Goal: Navigation & Orientation: Understand site structure

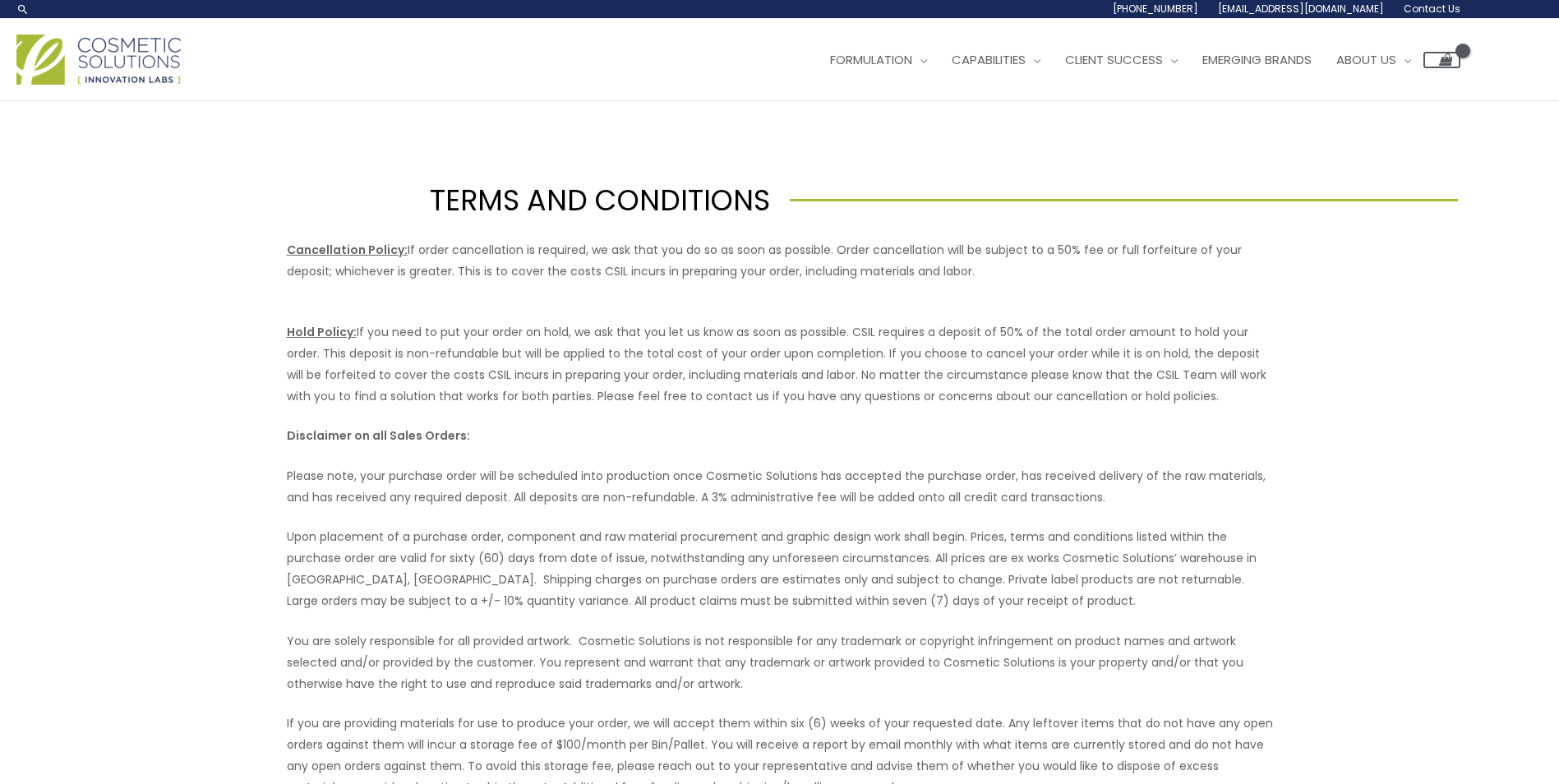
click at [45, 84] on img at bounding box center [98, 59] width 164 height 50
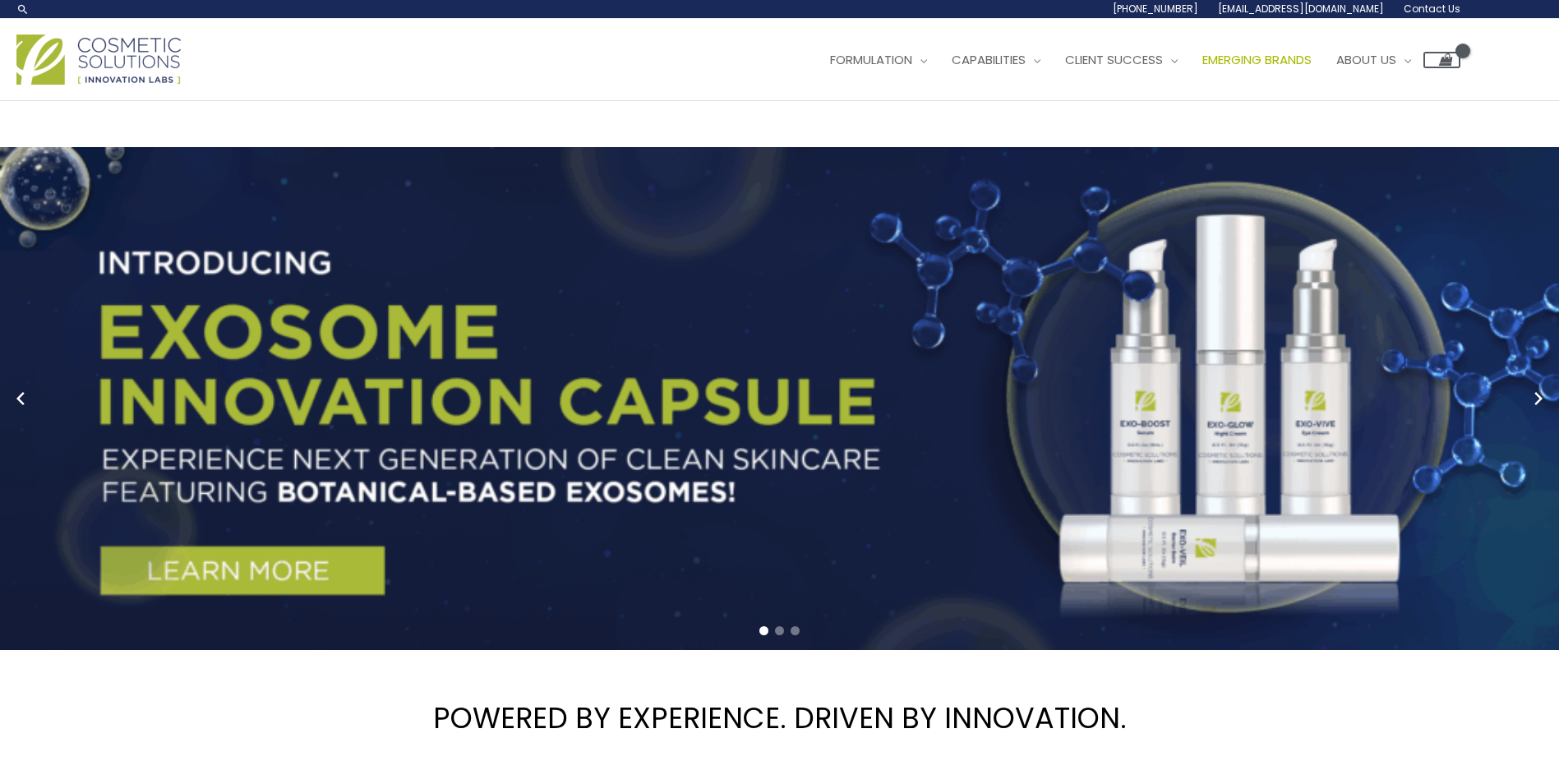
click at [1202, 68] on span "Emerging Brands" at bounding box center [1256, 59] width 110 height 17
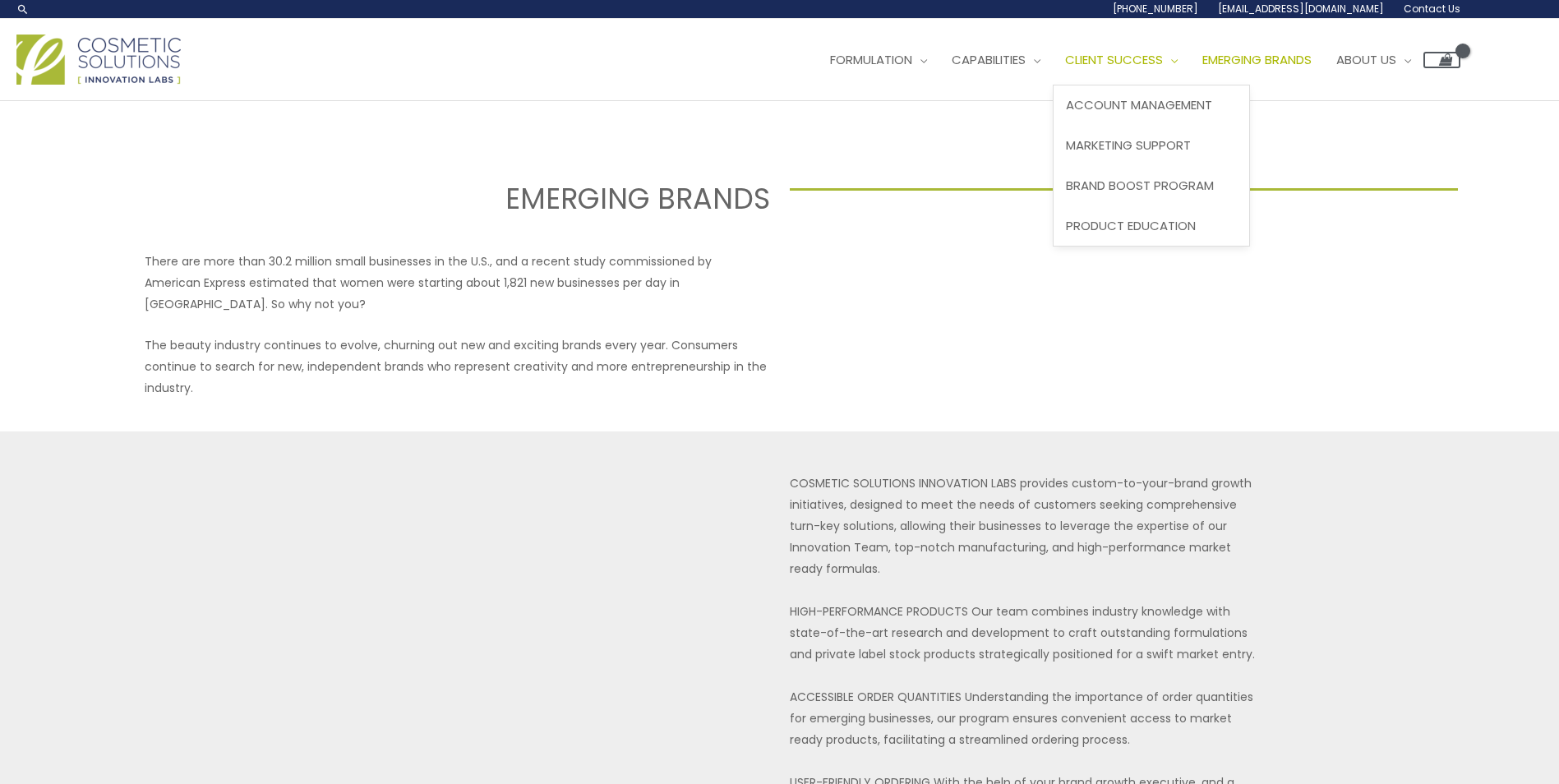
click at [1065, 68] on span "Client Success" at bounding box center [1114, 59] width 97 height 17
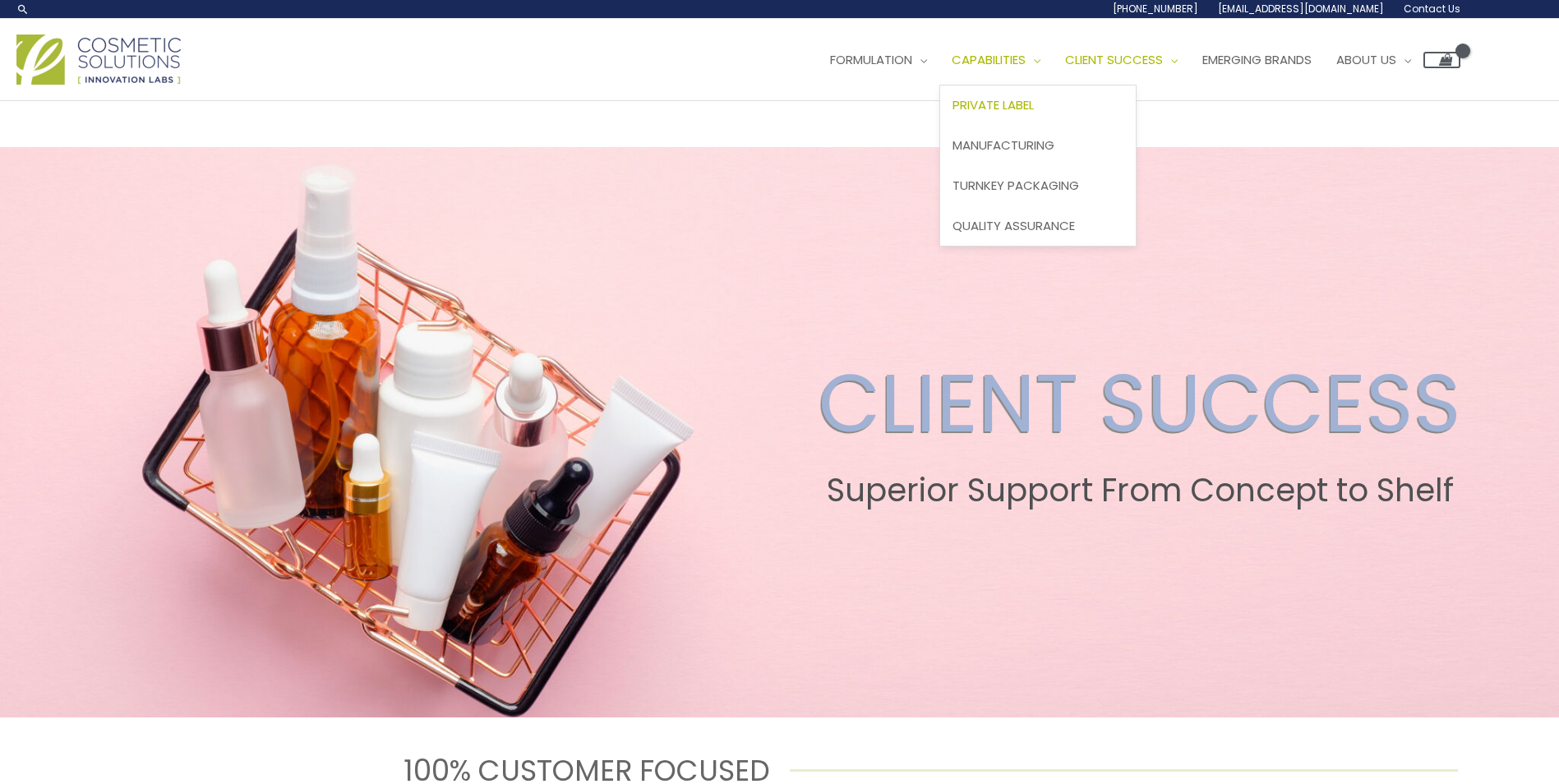
click at [952, 113] on span "Private Label" at bounding box center [992, 105] width 82 height 17
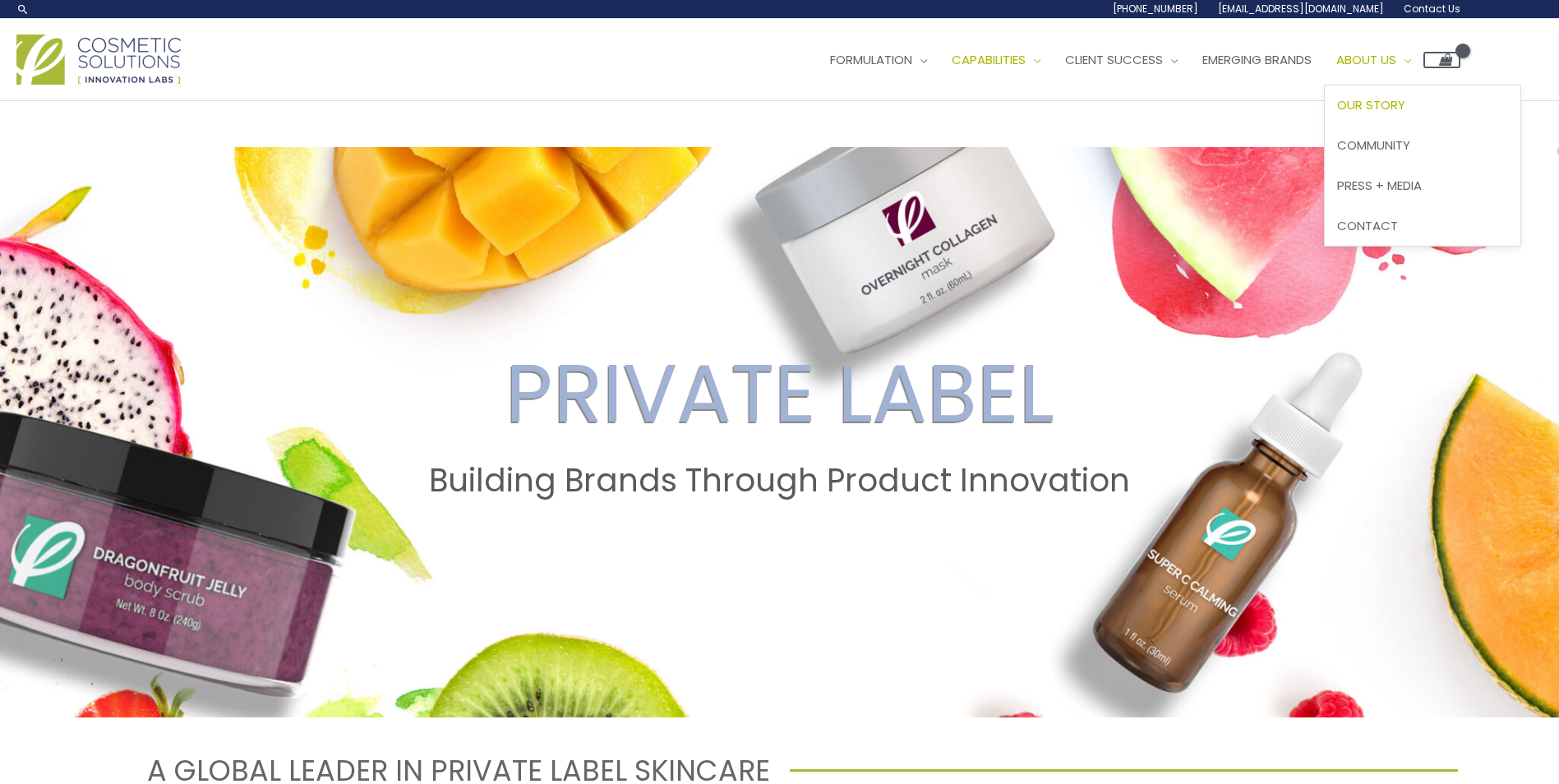
click at [1337, 113] on span "Our Story" at bounding box center [1371, 105] width 68 height 17
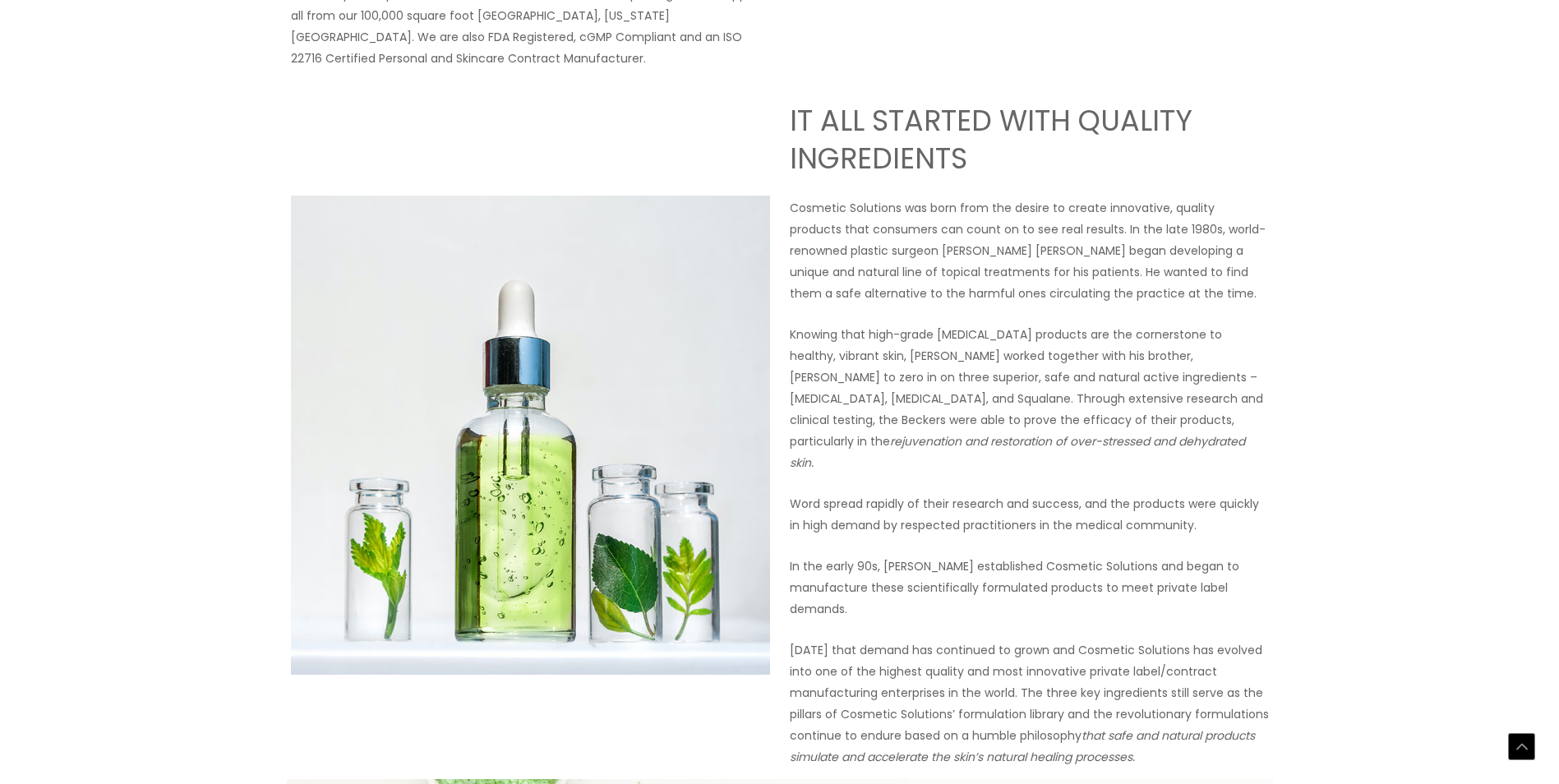
scroll to position [985, 0]
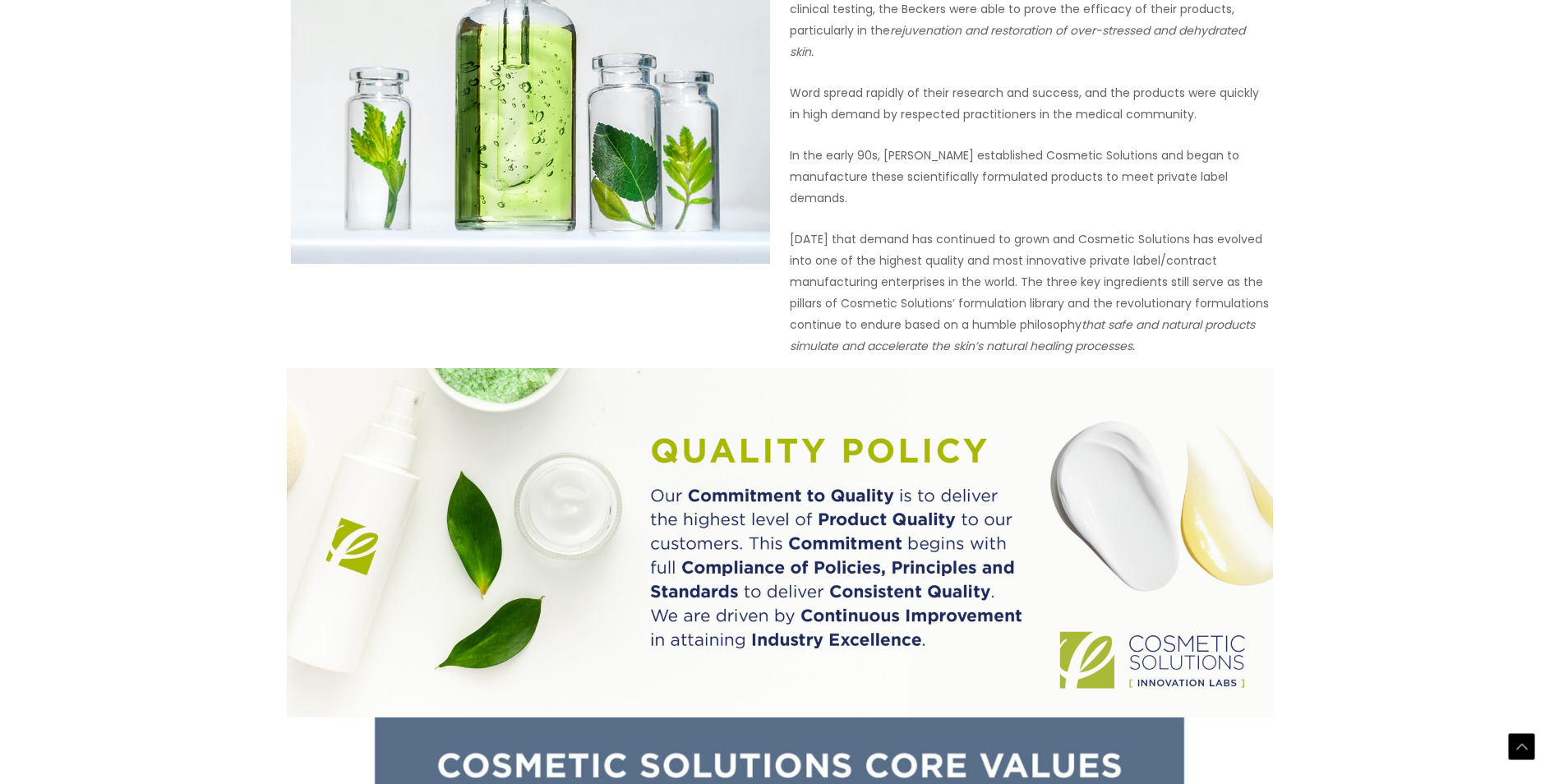
drag, startPoint x: 896, startPoint y: 215, endPoint x: 1141, endPoint y: 219, distance: 245.0
drag, startPoint x: 1141, startPoint y: 219, endPoint x: 1134, endPoint y: 347, distance: 128.2
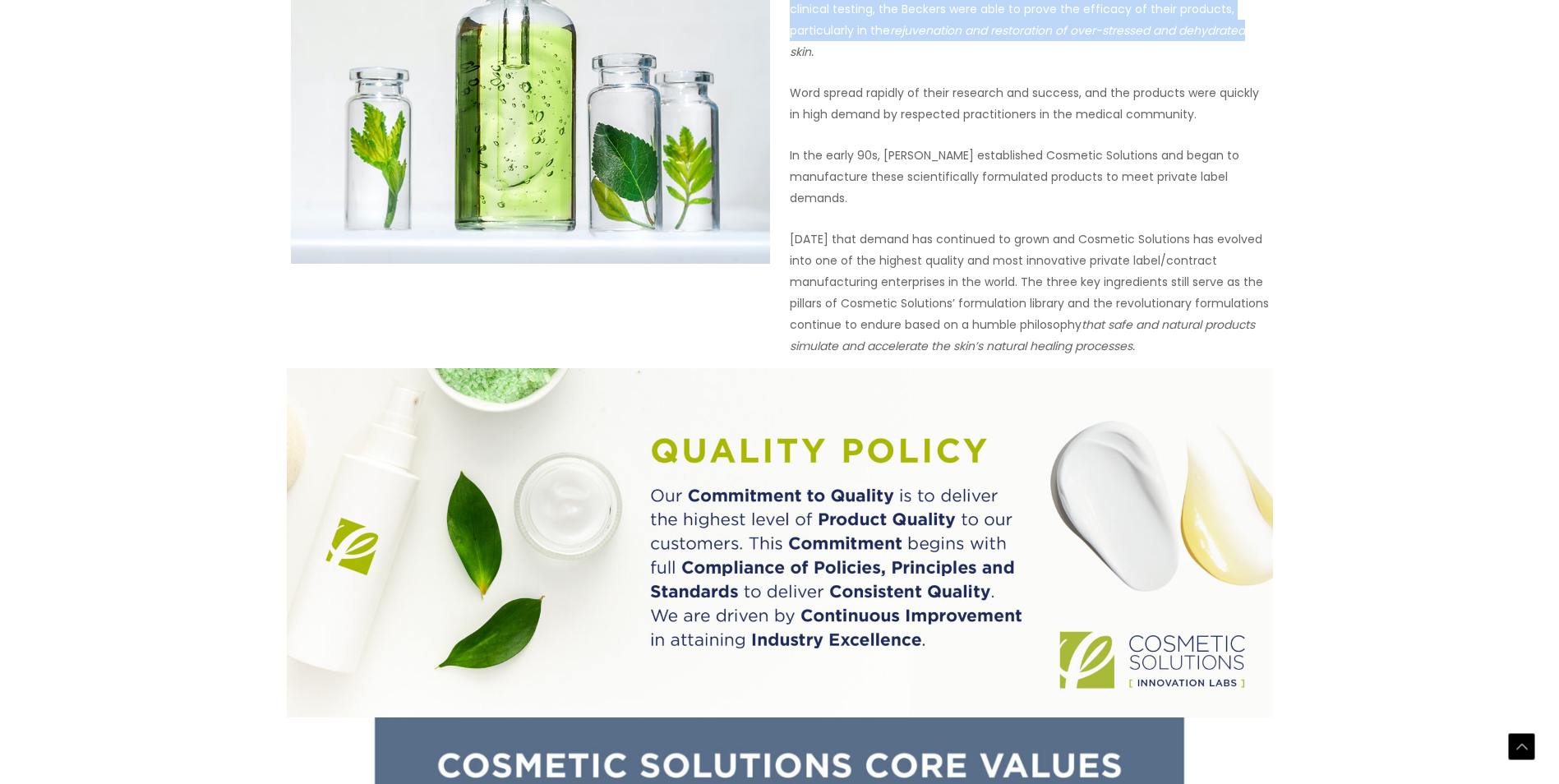
drag, startPoint x: 949, startPoint y: 362, endPoint x: 980, endPoint y: 413, distance: 59.7
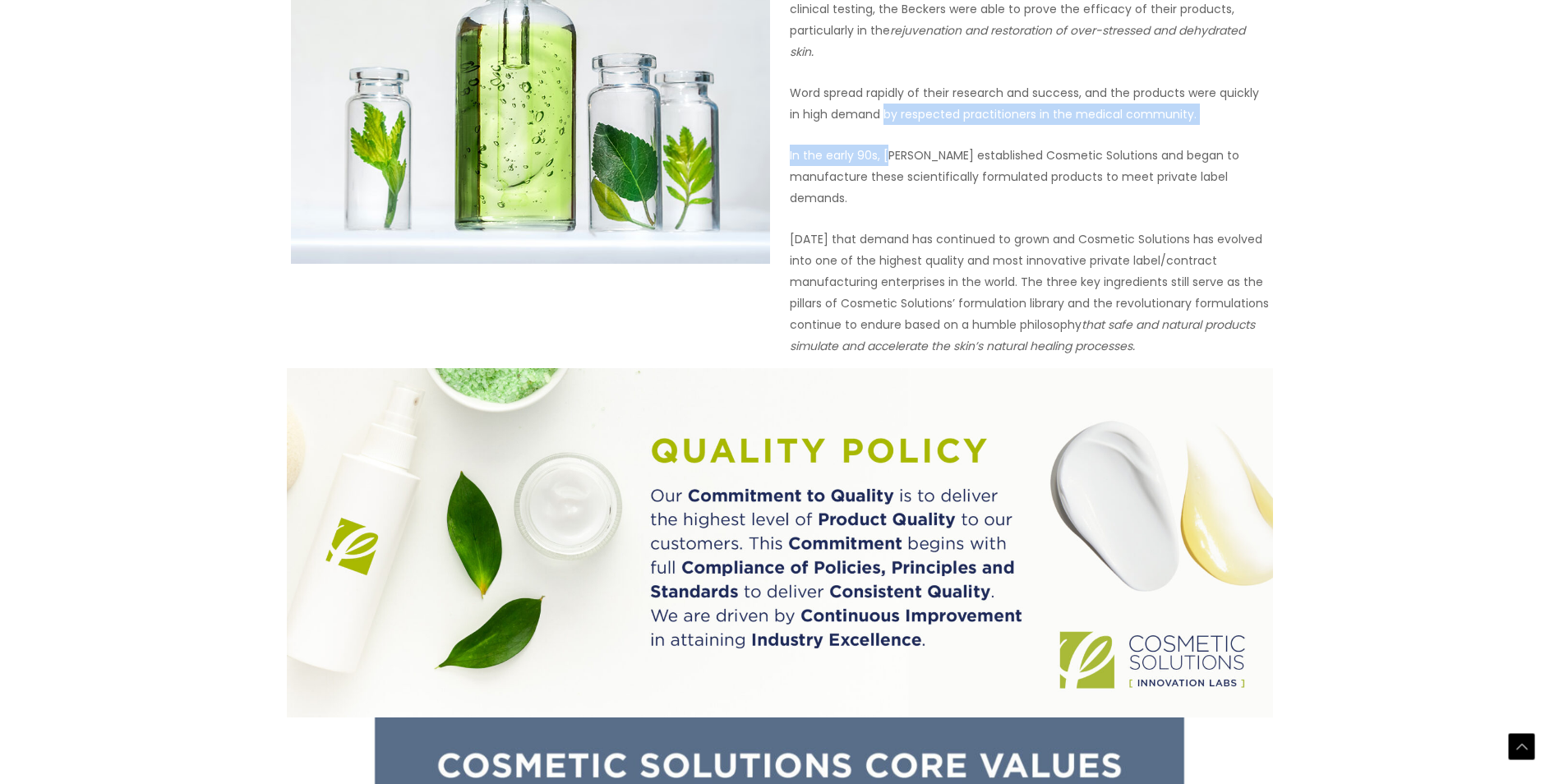
drag, startPoint x: 980, startPoint y: 413, endPoint x: 889, endPoint y: 512, distance: 134.5
click at [889, 357] on div "IT ALL STARTED WITH QUALITY INGREDIENTS Cosmetic Solutions was born from the de…" at bounding box center [1029, 23] width 479 height 665
drag, startPoint x: 889, startPoint y: 512, endPoint x: 929, endPoint y: 570, distance: 70.5
click at [929, 357] on div "IT ALL STARTED WITH QUALITY INGREDIENTS Cosmetic Solutions was born from the de…" at bounding box center [1029, 23] width 479 height 665
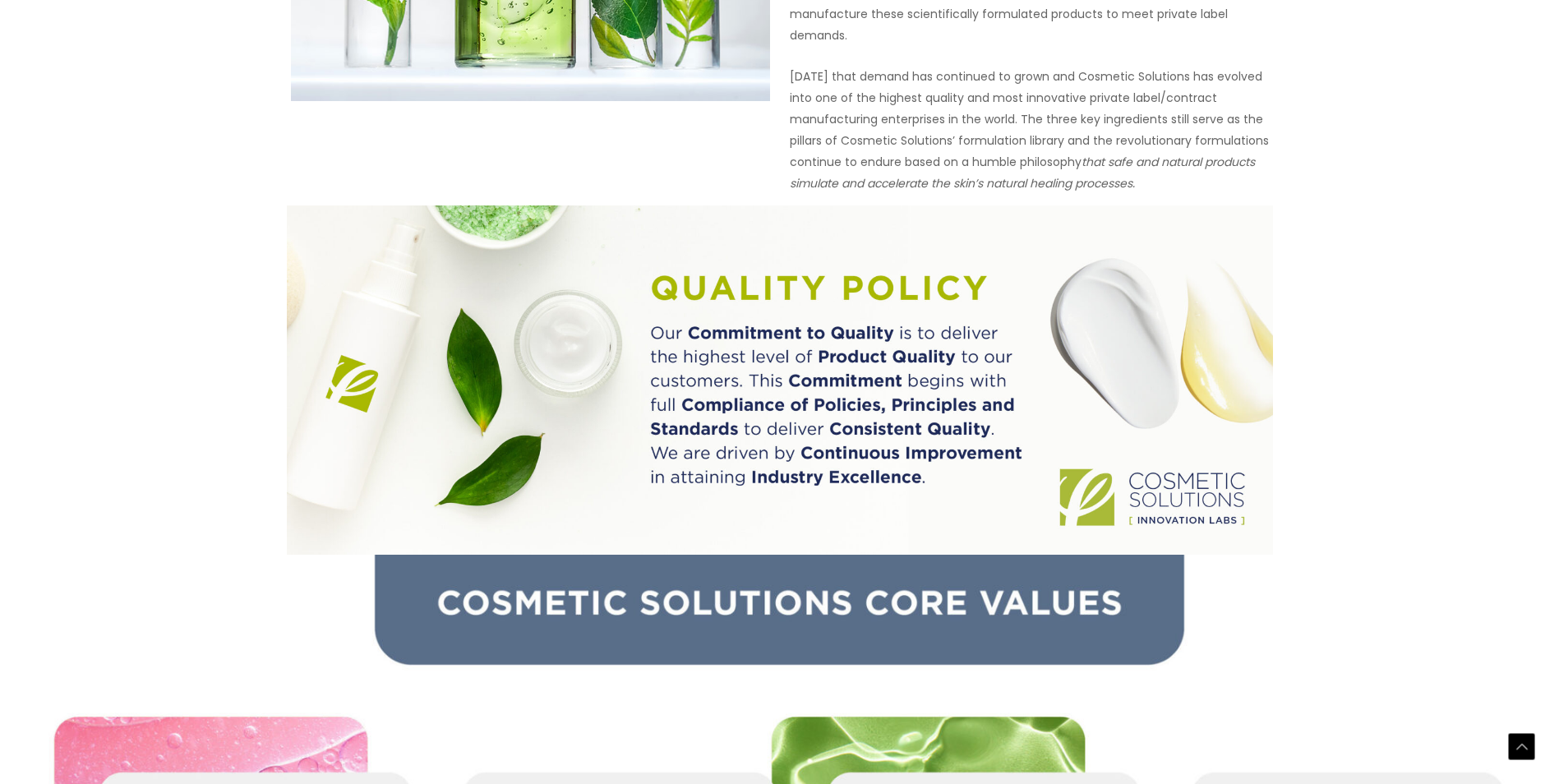
scroll to position [1150, 0]
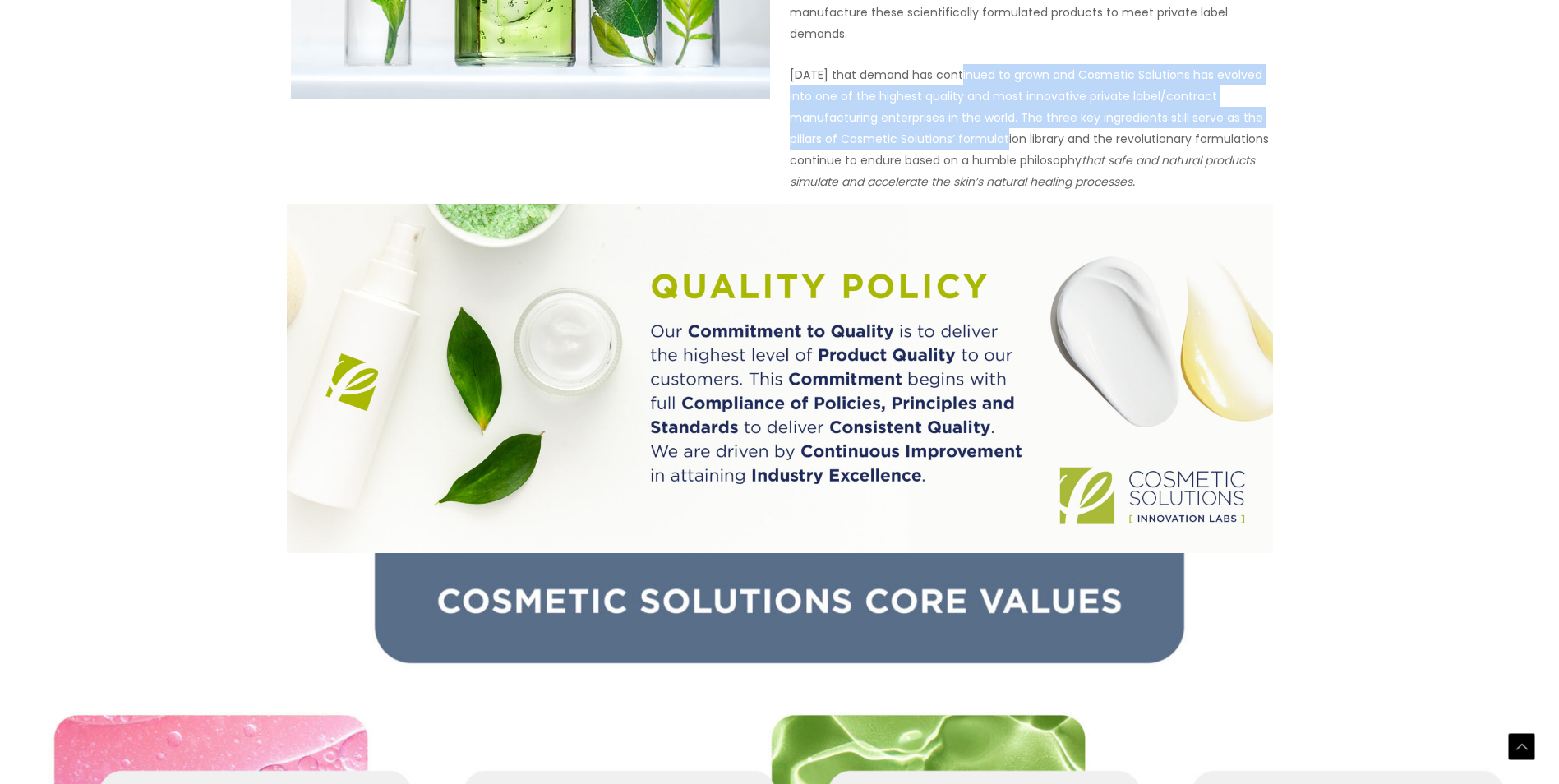
click at [1012, 192] on p "Today that demand has continued to grown and Cosmetic Solutions has evolved int…" at bounding box center [1029, 127] width 479 height 128
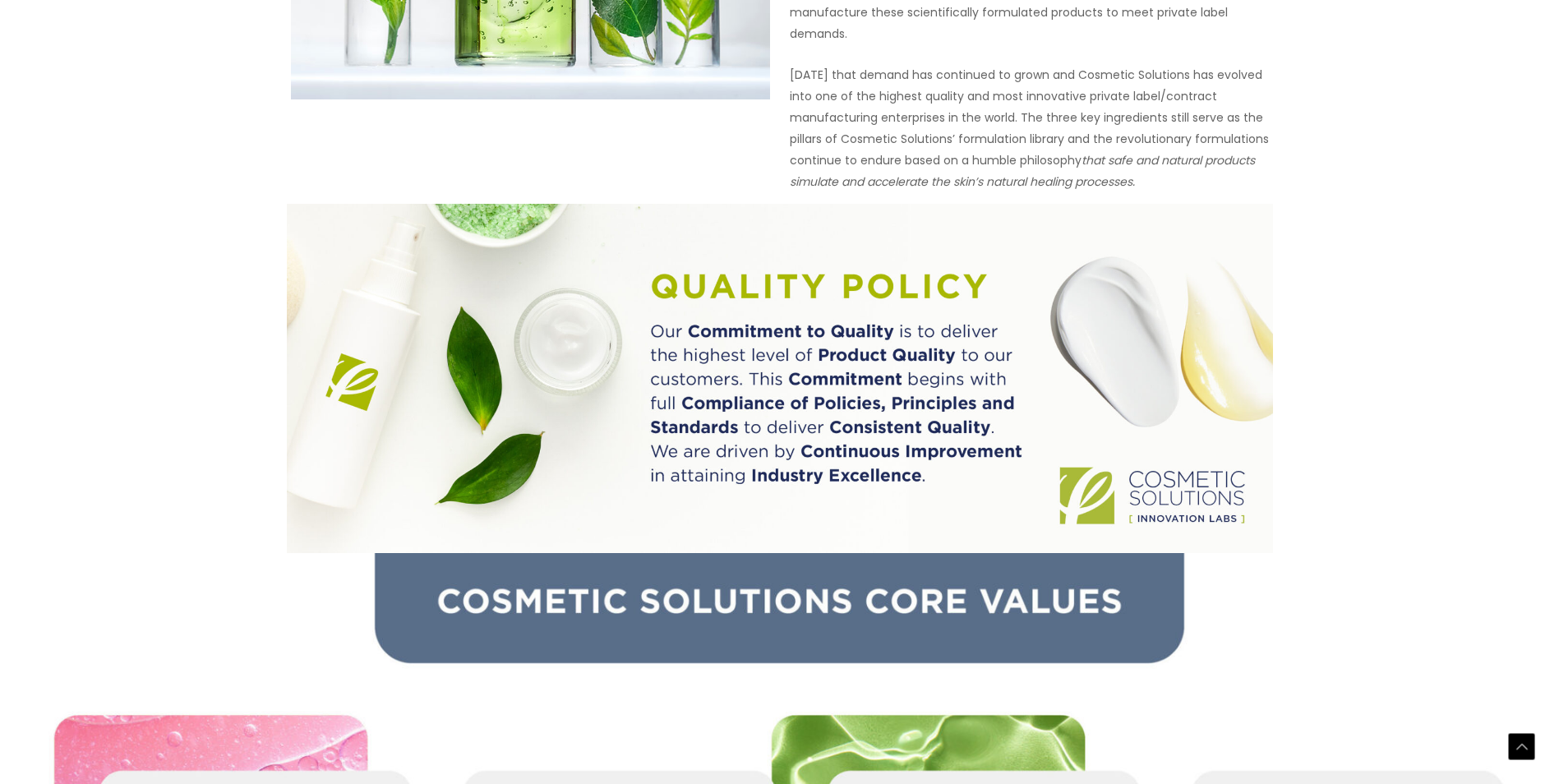
drag, startPoint x: 1012, startPoint y: 496, endPoint x: 1036, endPoint y: 506, distance: 26.0
click at [1036, 192] on p "Today that demand has continued to grown and Cosmetic Solutions has evolved int…" at bounding box center [1029, 127] width 479 height 128
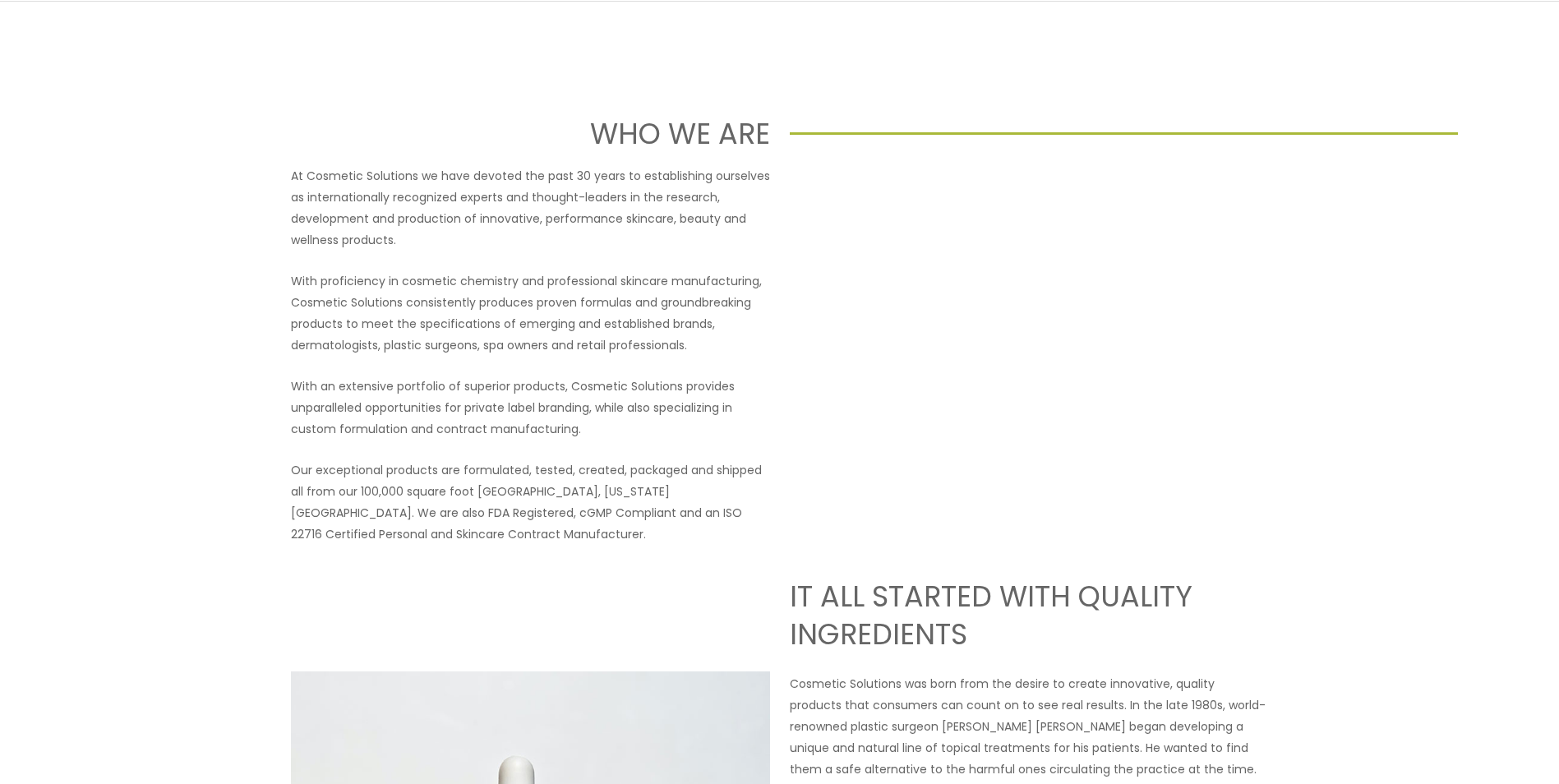
scroll to position [0, 0]
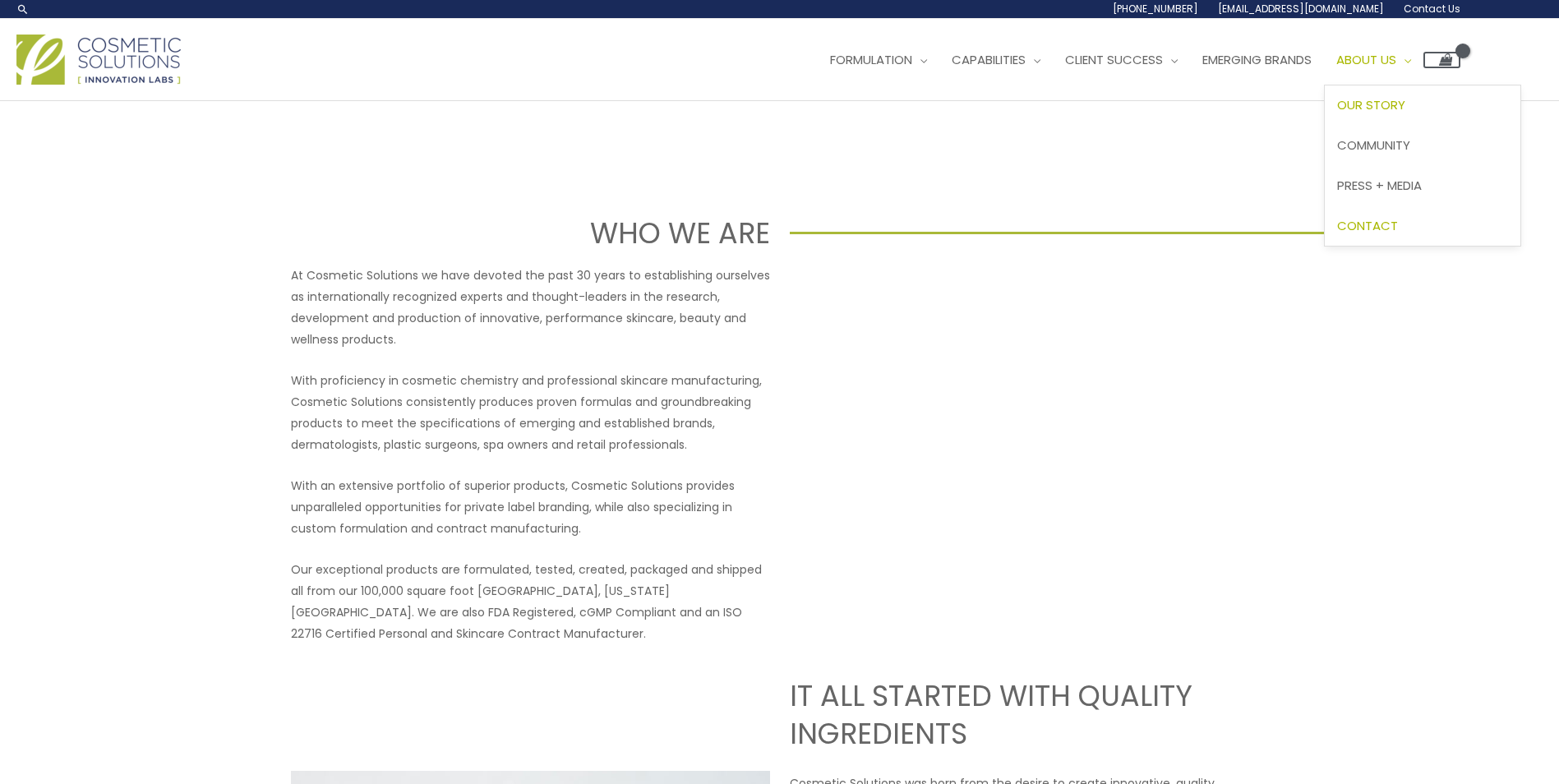
drag, startPoint x: 1187, startPoint y: 316, endPoint x: 1196, endPoint y: 315, distance: 9.1
click at [1337, 234] on span "Contact" at bounding box center [1367, 226] width 61 height 17
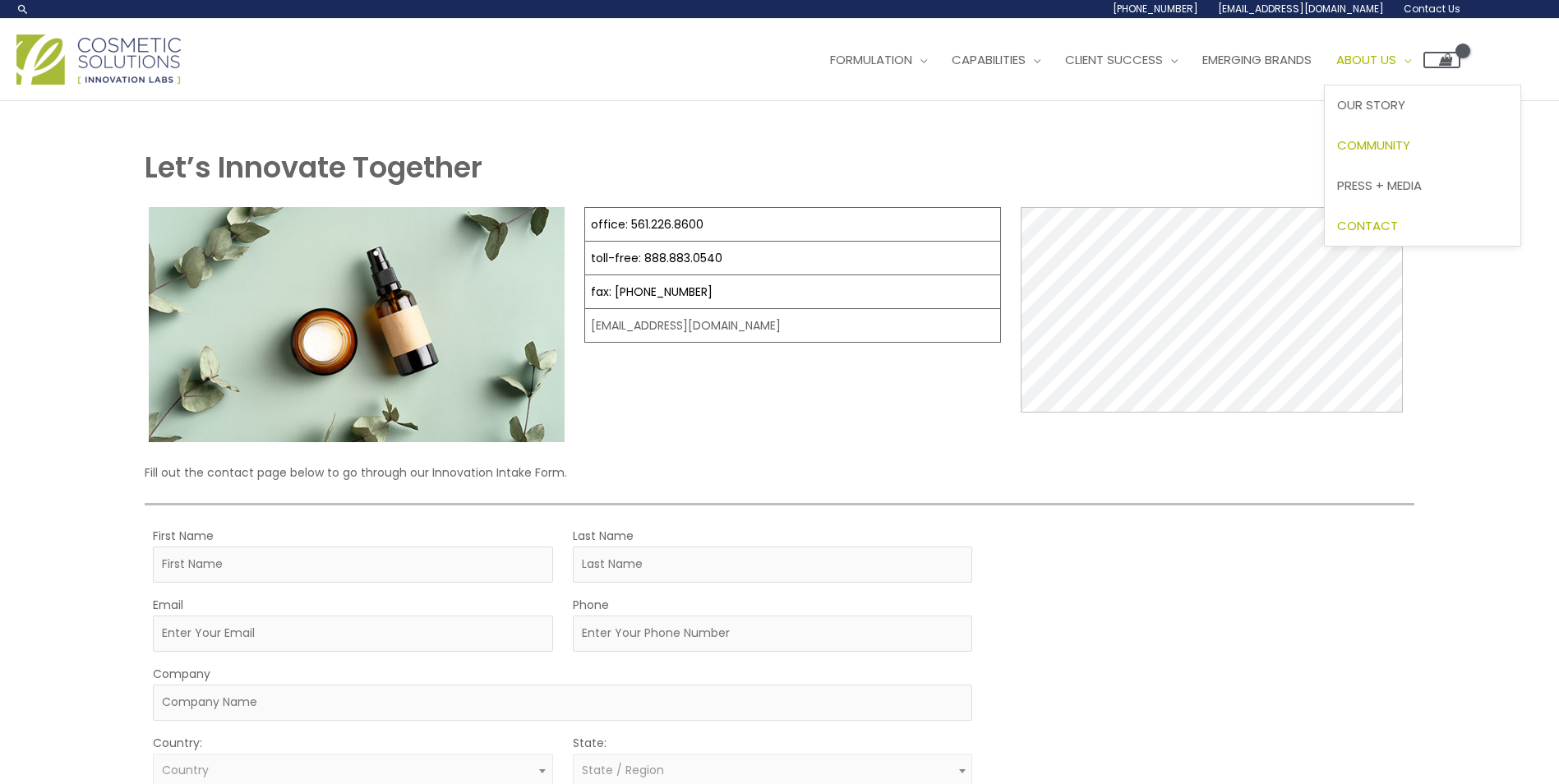
click at [1337, 154] on span "Community" at bounding box center [1373, 145] width 73 height 17
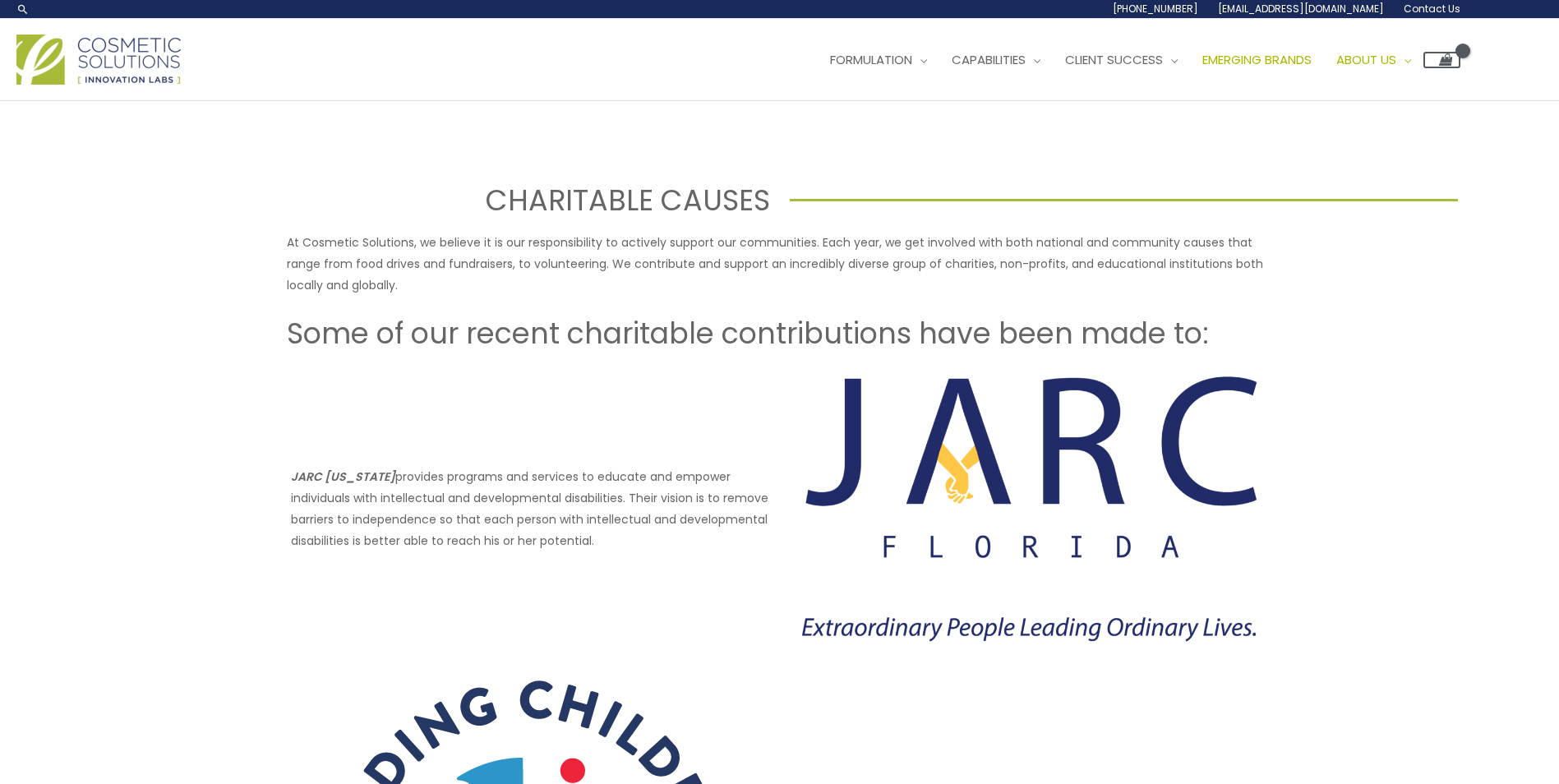
click at [1202, 68] on span "Emerging Brands" at bounding box center [1256, 59] width 110 height 17
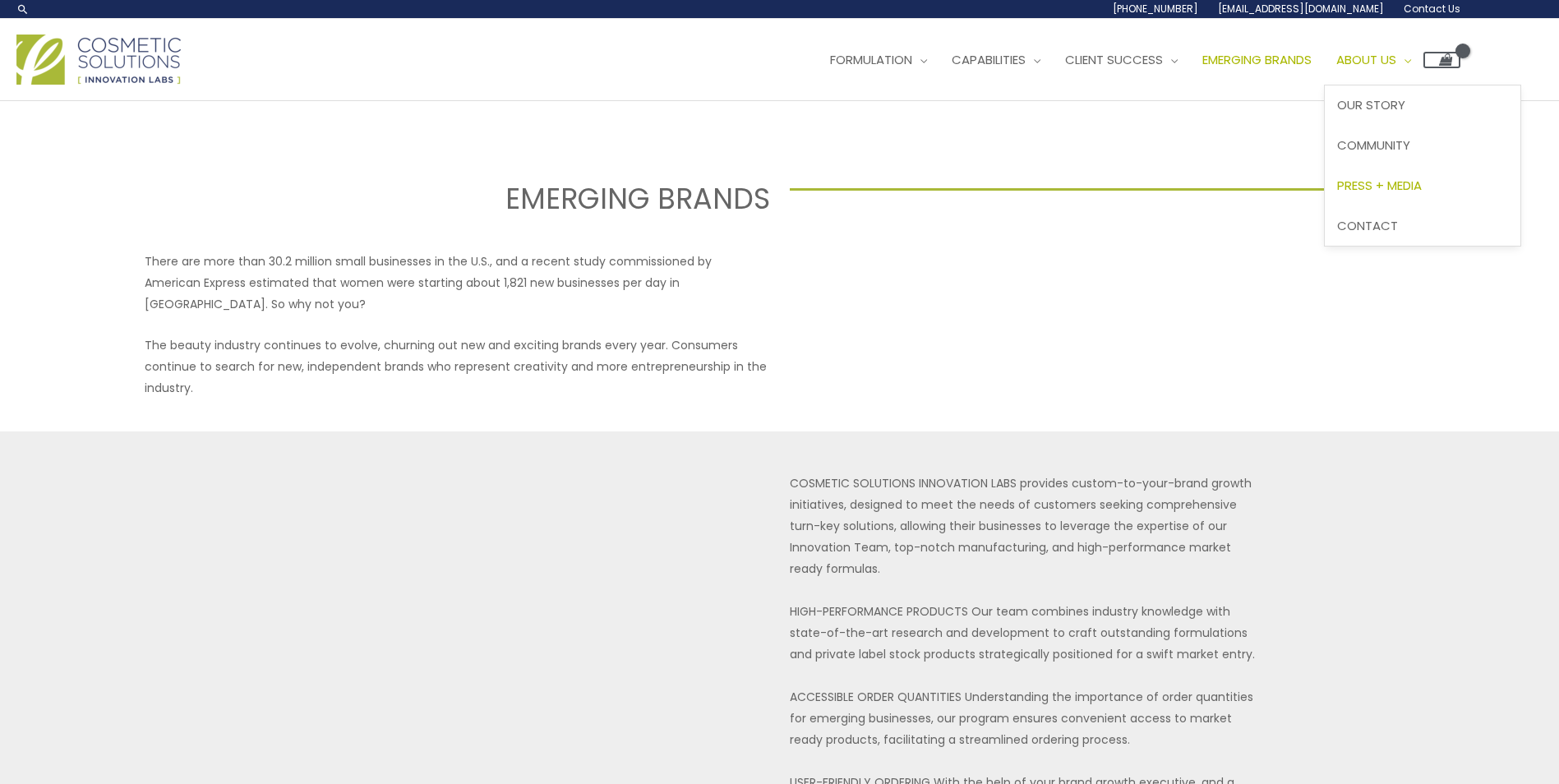
click at [1337, 194] on span "Press + Media" at bounding box center [1379, 185] width 84 height 17
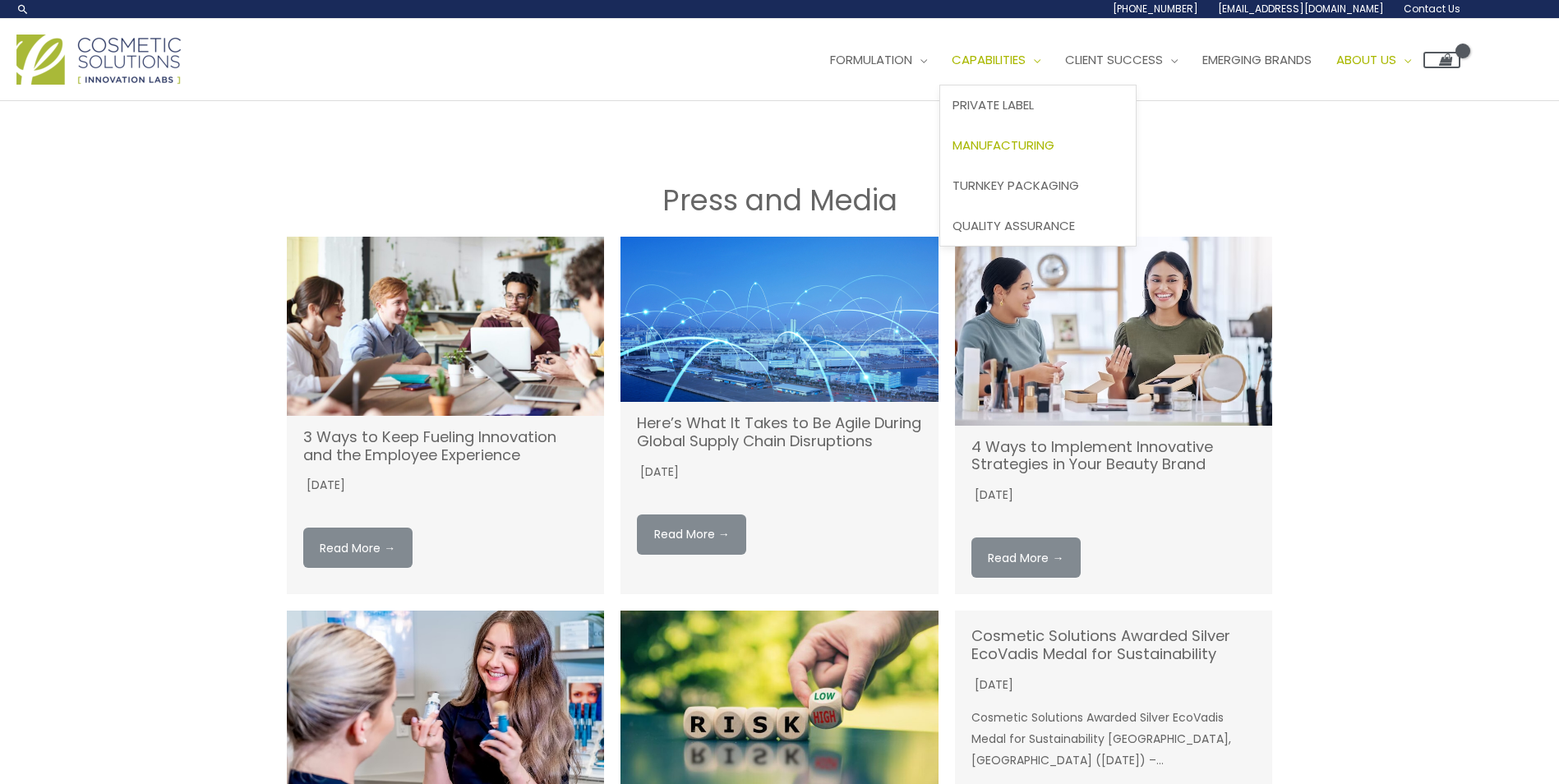
click at [952, 154] on span "Manufacturing" at bounding box center [1002, 145] width 102 height 17
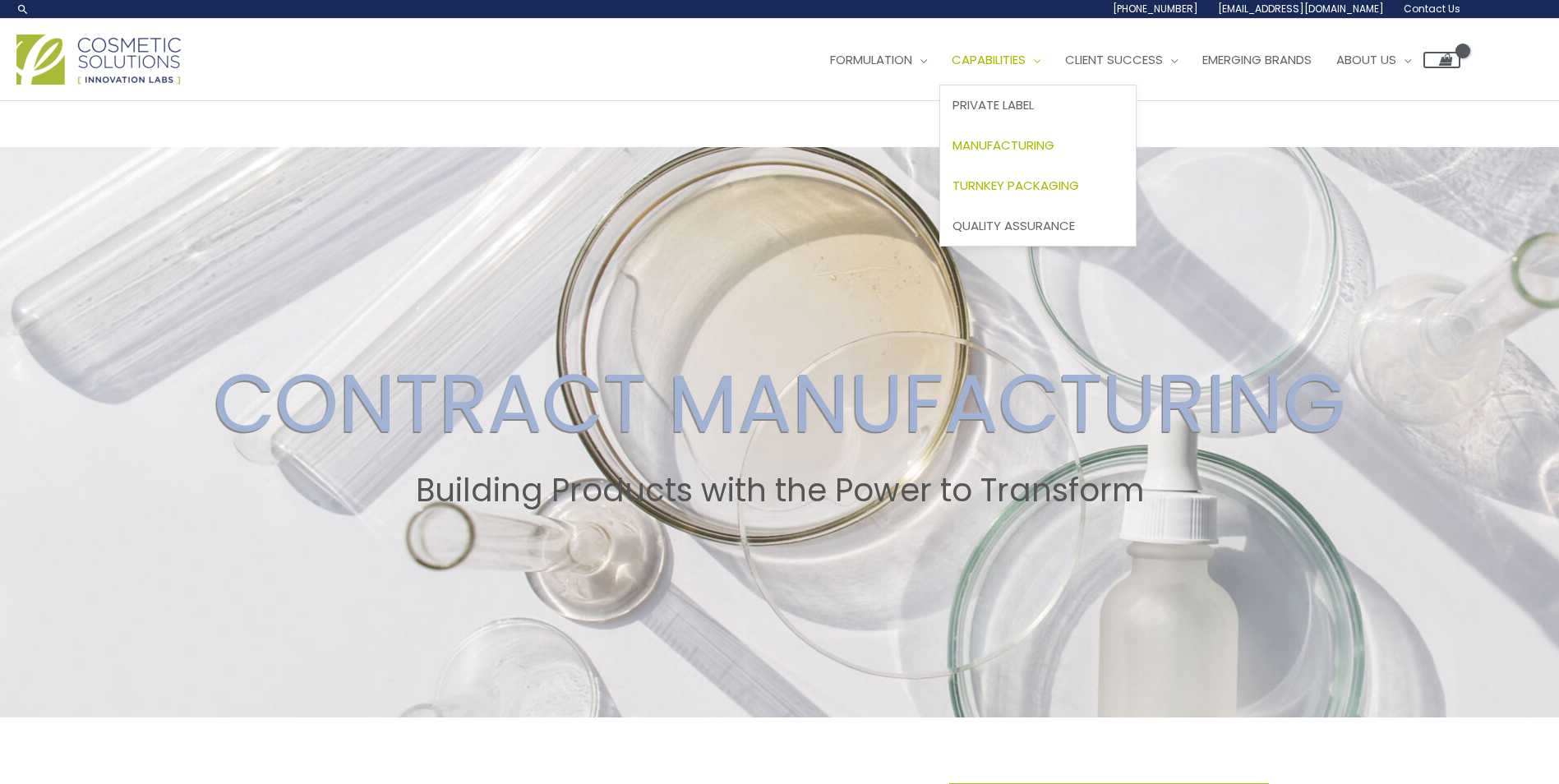
click at [952, 194] on span "Turnkey Packaging" at bounding box center [1015, 185] width 126 height 17
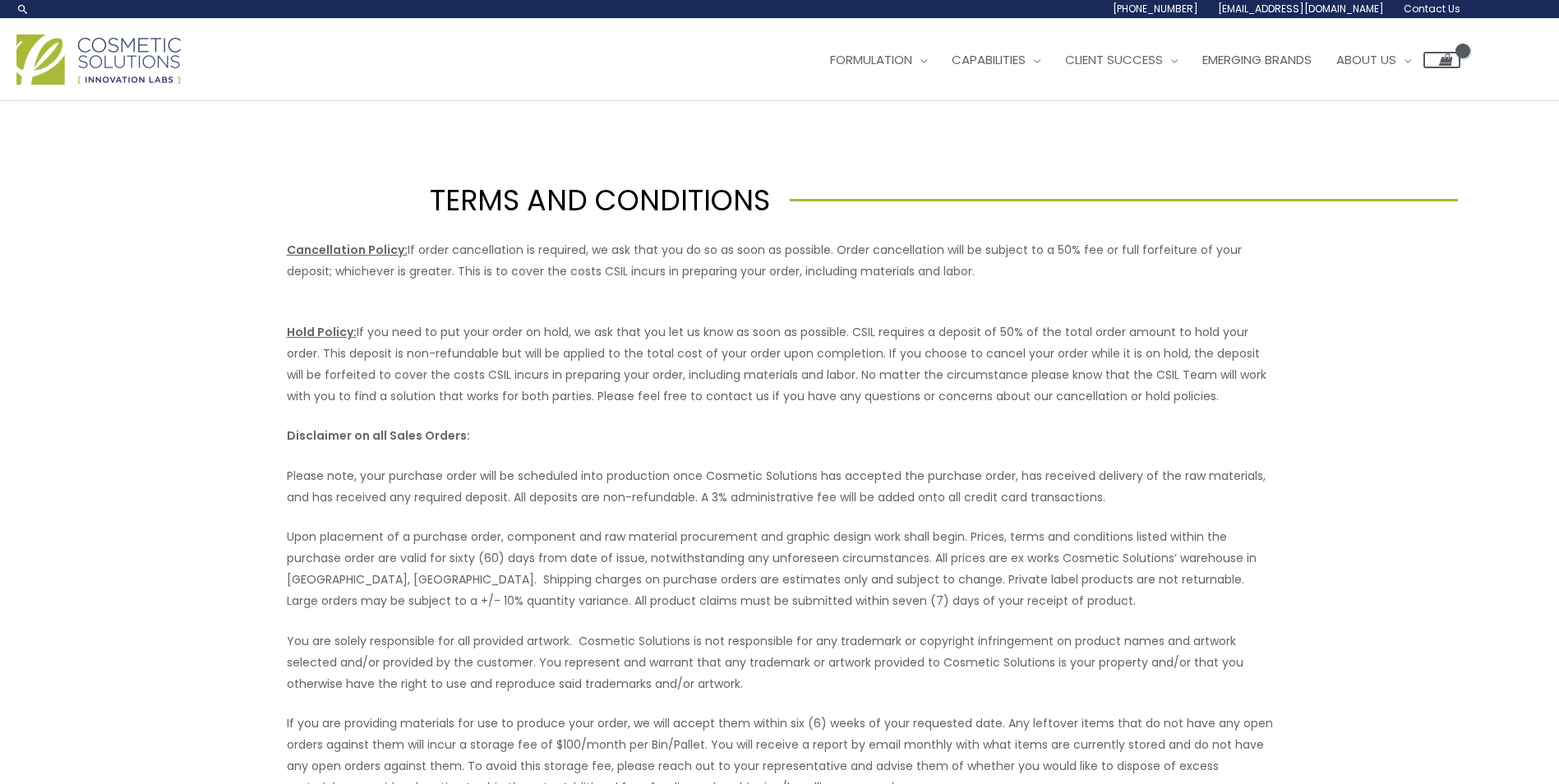
drag, startPoint x: 1059, startPoint y: 455, endPoint x: 988, endPoint y: 315, distance: 157.0
click at [1056, 101] on header "Search... [PHONE_NUMBER] [EMAIL_ADDRESS][DOMAIN_NAME] Contact Us Main Menu Form…" at bounding box center [780, 51] width 1559 height 101
